Goal: Task Accomplishment & Management: Use online tool/utility

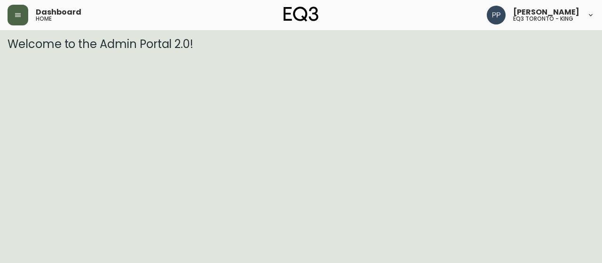
click at [13, 15] on button "button" at bounding box center [18, 15] width 21 height 21
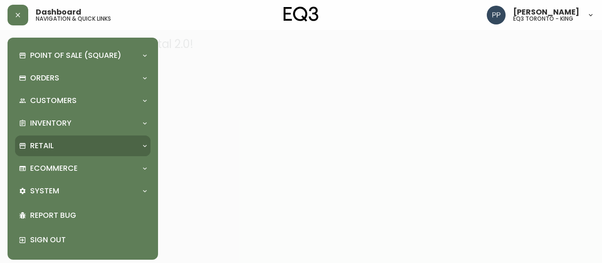
click at [58, 143] on div "Retail" at bounding box center [78, 146] width 119 height 10
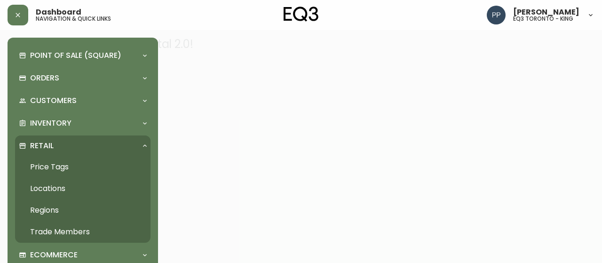
click at [63, 166] on link "Price Tags" at bounding box center [82, 167] width 135 height 22
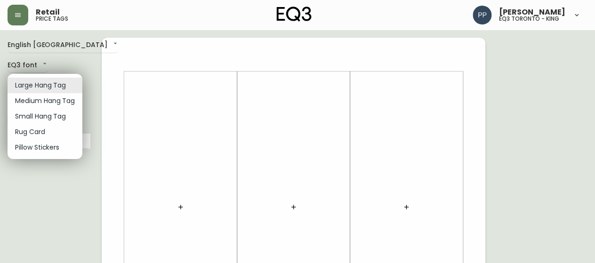
click at [51, 118] on li "Small Hang Tag" at bounding box center [45, 117] width 75 height 16
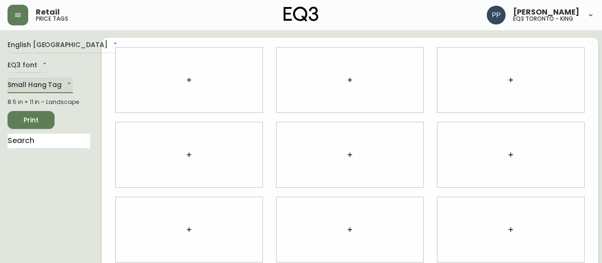
type input "small"
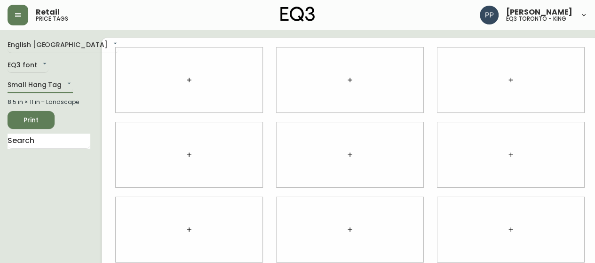
click at [185, 82] on icon "button" at bounding box center [189, 80] width 8 height 8
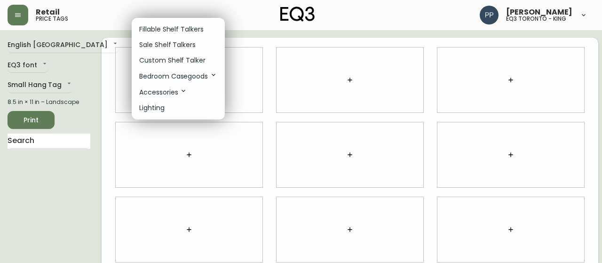
click at [176, 44] on p "Sale Shelf Talkers" at bounding box center [167, 45] width 56 height 10
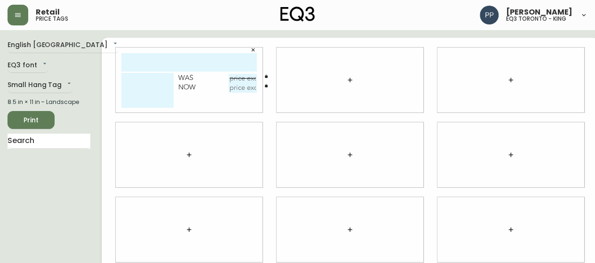
click at [346, 77] on icon "button" at bounding box center [350, 80] width 8 height 8
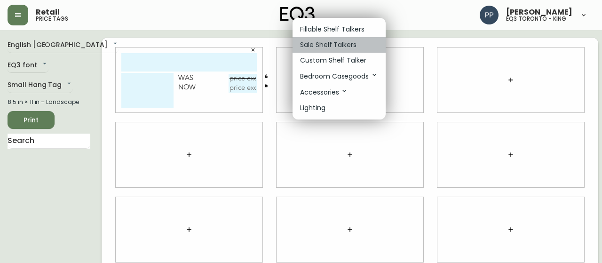
click at [326, 44] on p "Sale Shelf Talkers" at bounding box center [328, 45] width 56 height 10
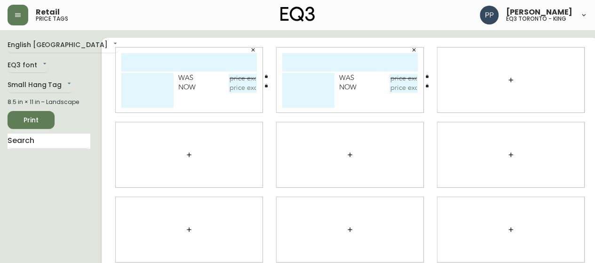
click at [196, 63] on input "text" at bounding box center [188, 62] width 135 height 18
click at [201, 64] on input "VERO" at bounding box center [188, 62] width 135 height 18
type input "VERO 21X13"
click at [342, 62] on input "text" at bounding box center [349, 62] width 135 height 18
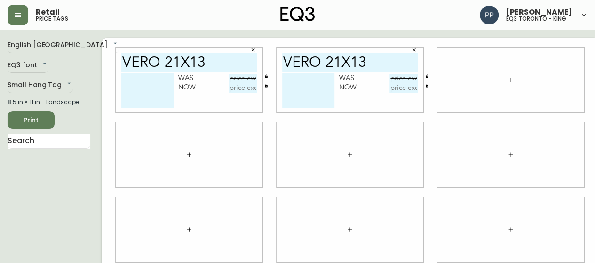
type input "VERO 21X13"
click at [150, 82] on textarea at bounding box center [147, 90] width 52 height 35
drag, startPoint x: 112, startPoint y: 77, endPoint x: 158, endPoint y: 102, distance: 52.4
click at [155, 101] on textarea "TAUPE *INSERT NOT INCLUDED" at bounding box center [147, 90] width 52 height 35
type textarea "TAUPE *INSERT NOT INCLUDED"
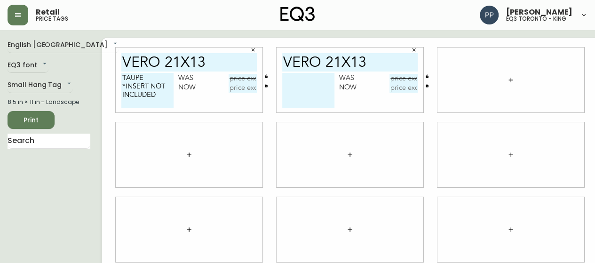
click at [299, 85] on textarea at bounding box center [308, 90] width 52 height 35
paste textarea "TAUPE *INSERT NOT INCLUDED"
type textarea "TAUPE *INSERT NOT INCLUDED"
click at [229, 76] on input "text" at bounding box center [243, 78] width 28 height 9
type input "$39.99"
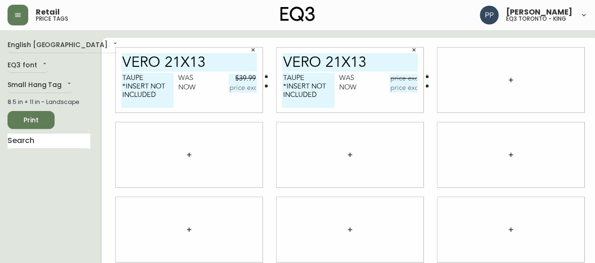
click at [389, 77] on input "text" at bounding box center [403, 78] width 28 height 9
type input "$39.99"
click at [389, 87] on input "text" at bounding box center [403, 87] width 28 height 9
type input "$19.95"
click at [234, 90] on input "text" at bounding box center [243, 87] width 28 height 9
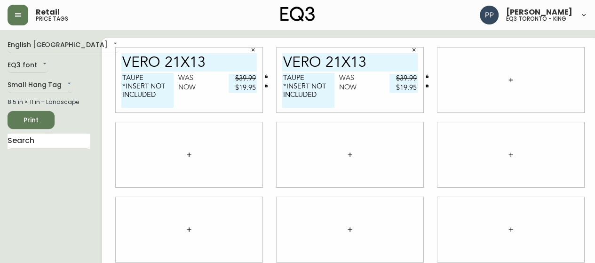
type input "$19.95"
click at [40, 116] on span "Print" at bounding box center [31, 120] width 32 height 12
